Goal: Information Seeking & Learning: Find specific fact

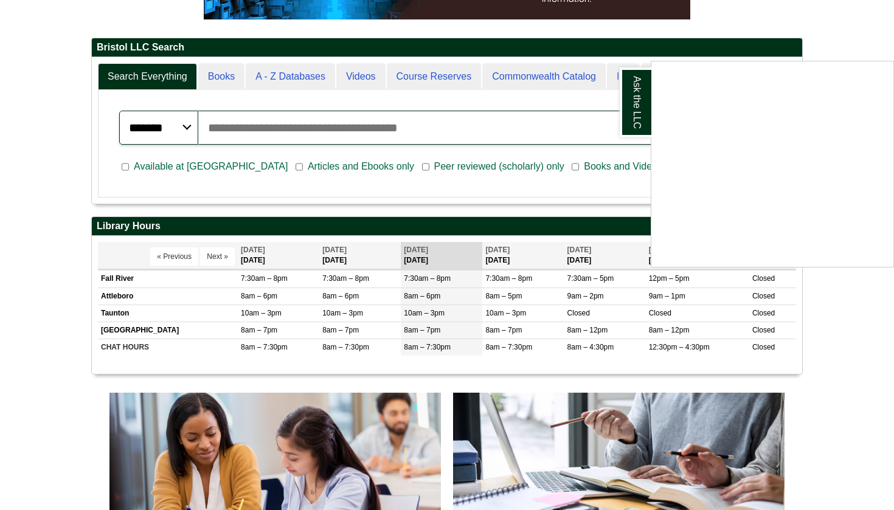
scroll to position [238, 0]
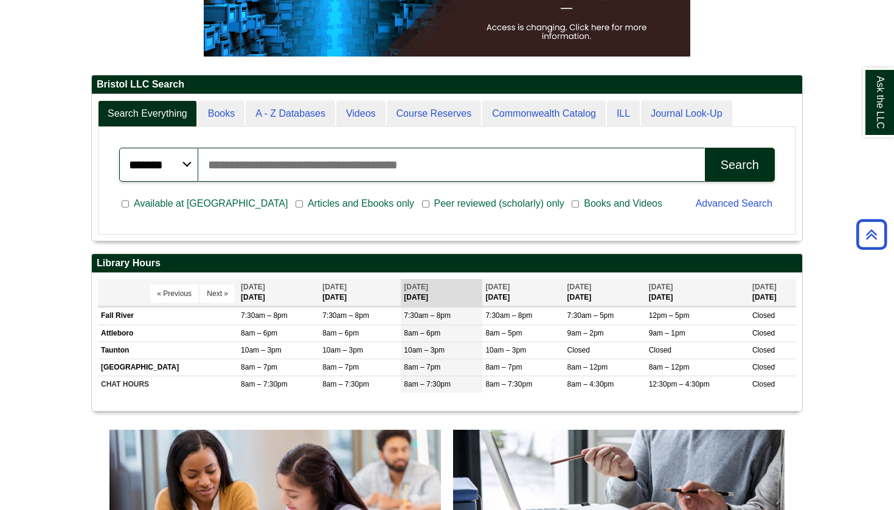
click at [510, 156] on input "Search articles, books, journals & more" at bounding box center [451, 165] width 507 height 34
click at [303, 206] on span "Articles and Ebooks only" at bounding box center [361, 203] width 116 height 15
click at [303, 203] on span "Articles and Ebooks only" at bounding box center [361, 203] width 116 height 15
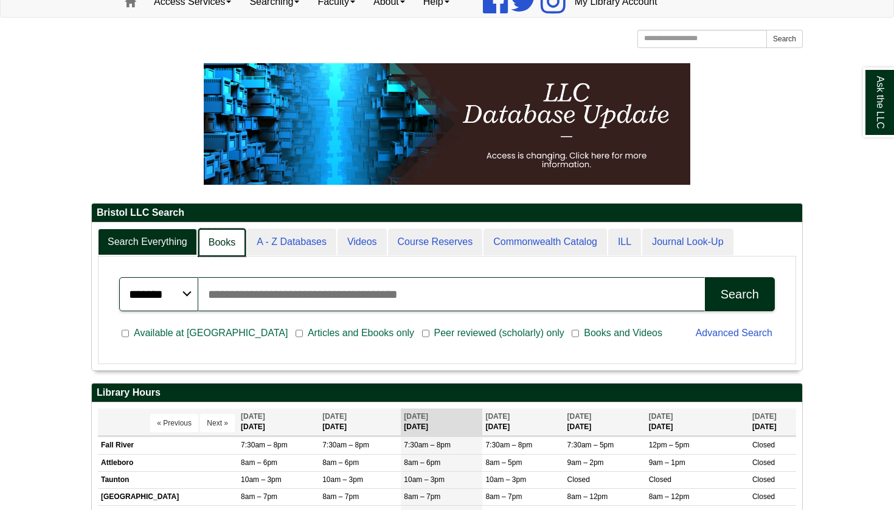
scroll to position [6, 6]
click at [221, 250] on link "Books" at bounding box center [221, 243] width 47 height 29
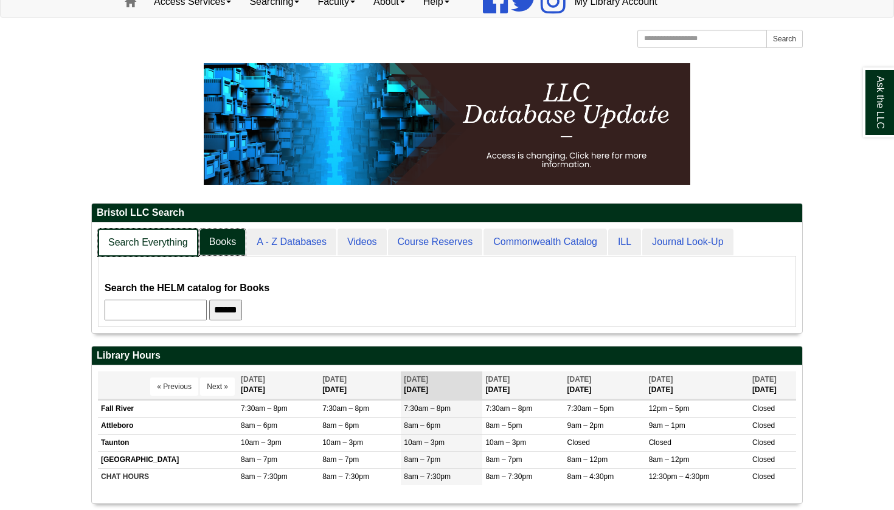
scroll to position [111, 710]
click at [171, 238] on link "Search Everything" at bounding box center [148, 243] width 100 height 29
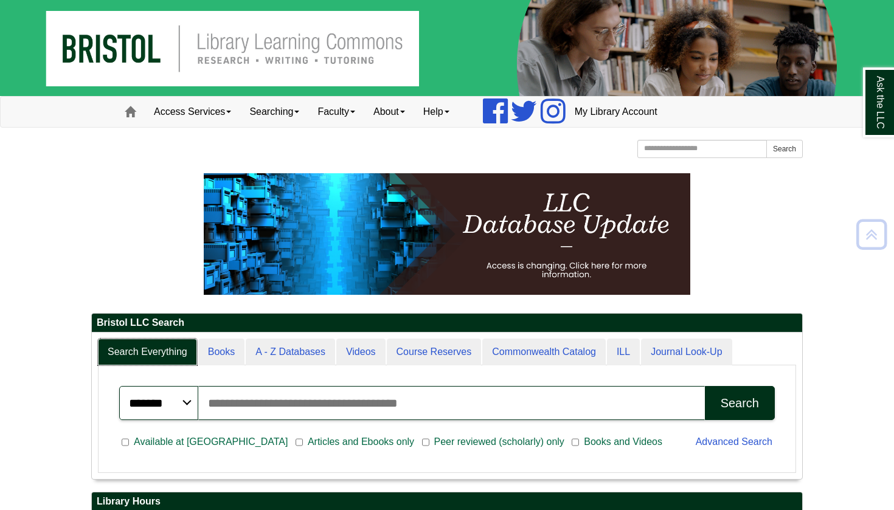
scroll to position [0, 0]
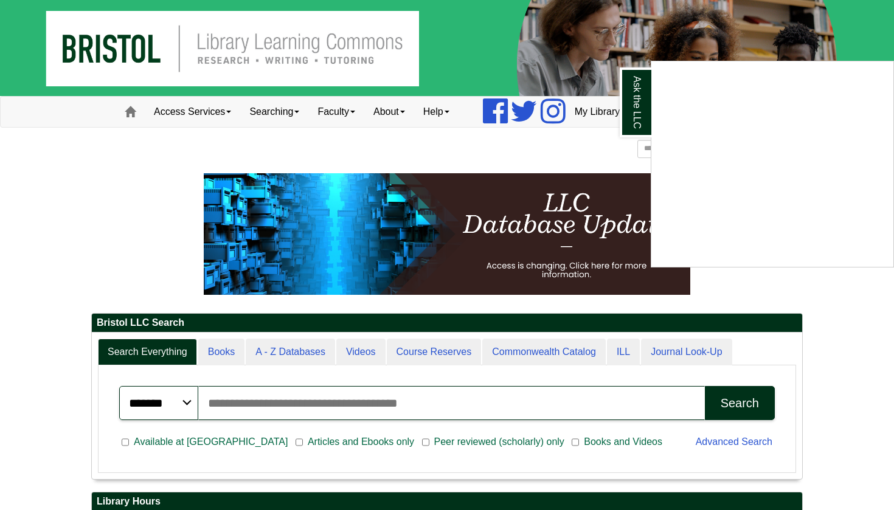
click at [330, 417] on div "Ask the LLC" at bounding box center [447, 255] width 894 height 510
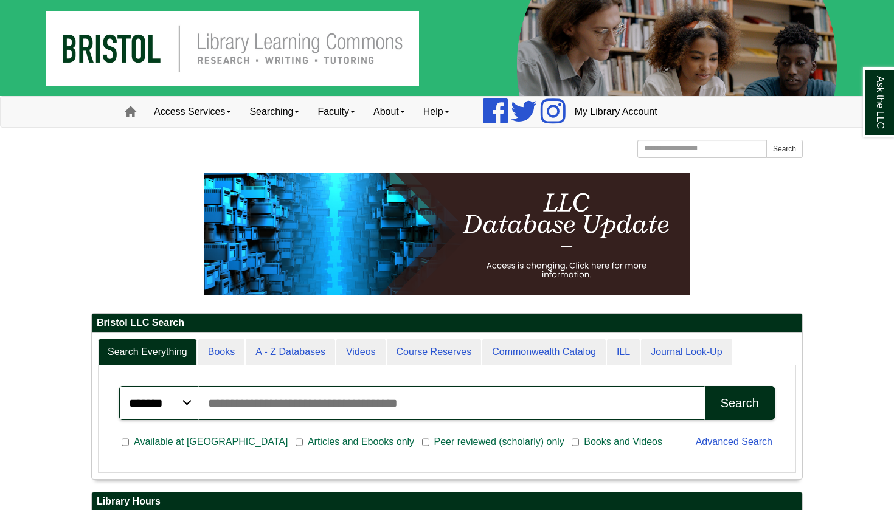
click at [317, 405] on input "Search articles, books, journals & more" at bounding box center [451, 403] width 507 height 34
type input "**********"
click at [739, 403] on button "Search" at bounding box center [740, 403] width 70 height 34
click at [738, 423] on div "**********" at bounding box center [447, 403] width 670 height 49
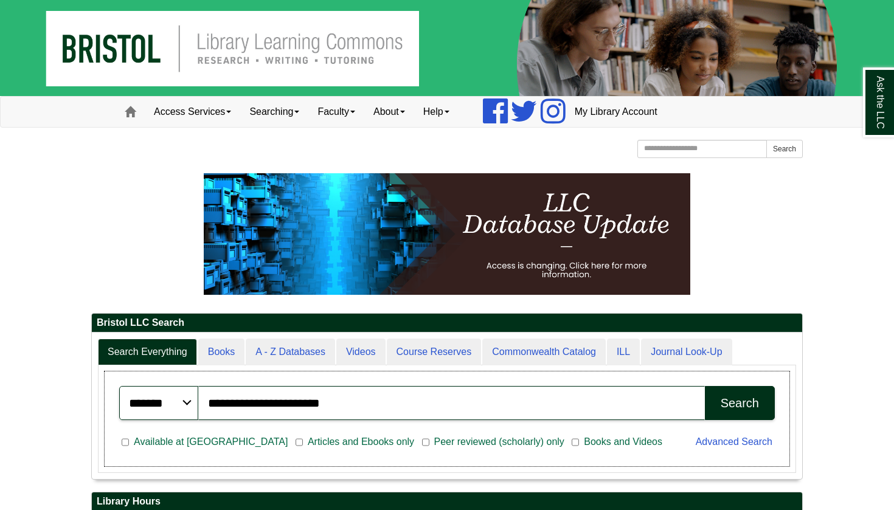
click at [732, 404] on div "Search" at bounding box center [740, 403] width 38 height 14
click at [750, 404] on div "Search" at bounding box center [740, 403] width 38 height 14
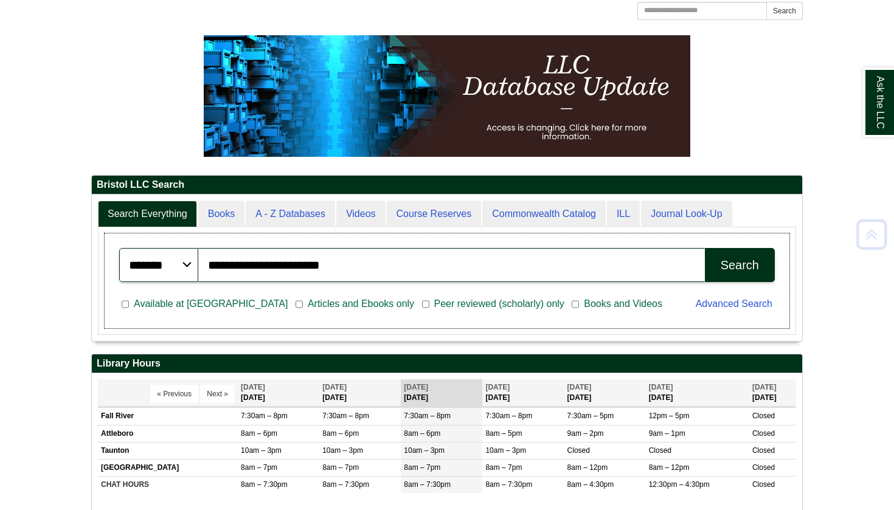
scroll to position [138, 0]
click at [736, 257] on button "Search" at bounding box center [740, 265] width 70 height 34
